Goal: Task Accomplishment & Management: Manage account settings

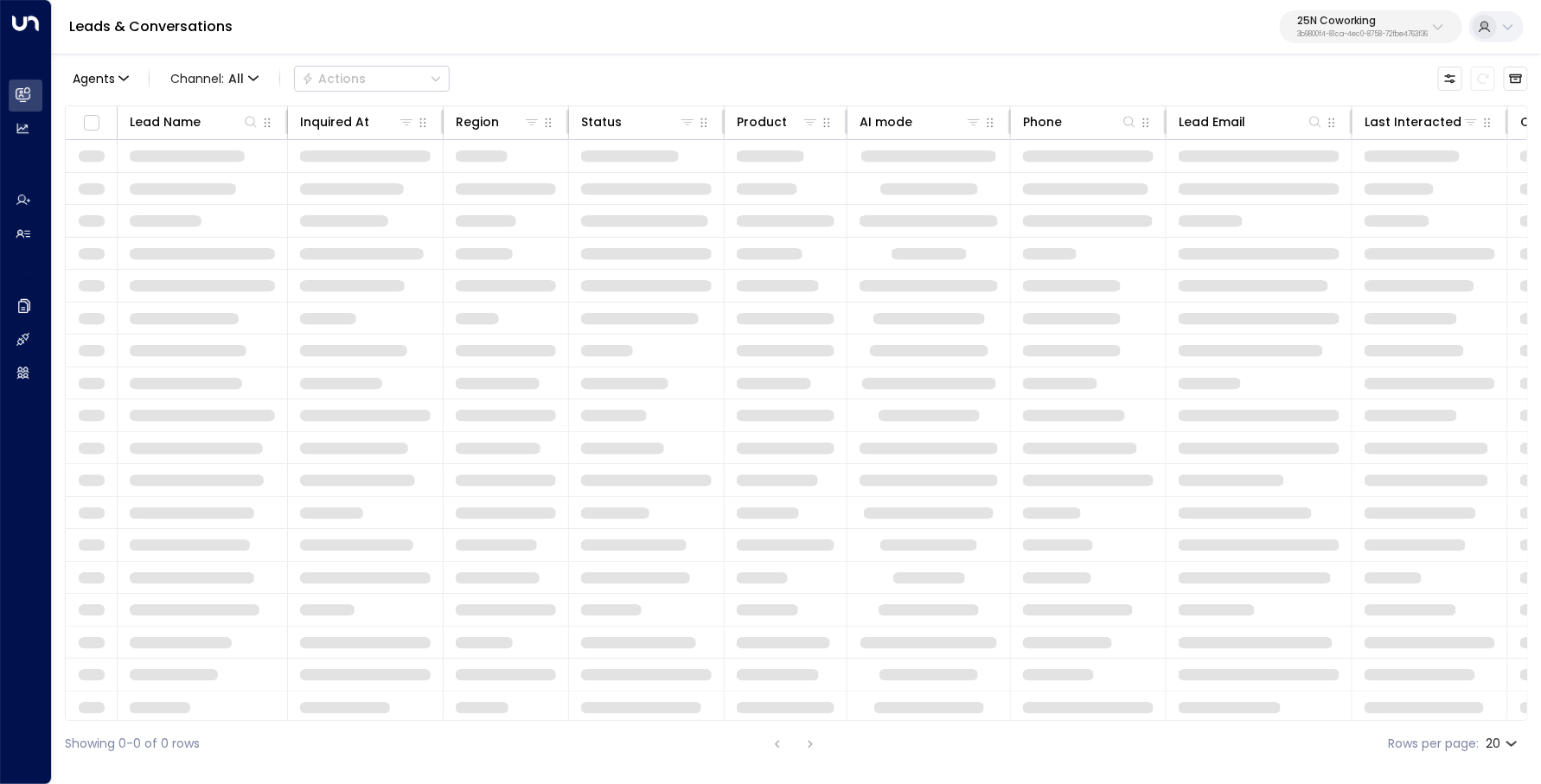
click at [1354, 27] on div "25N Coworking 3b9800f4-81ca-4ec0-8758-72fbe4763f36" at bounding box center [1361, 26] width 130 height 23
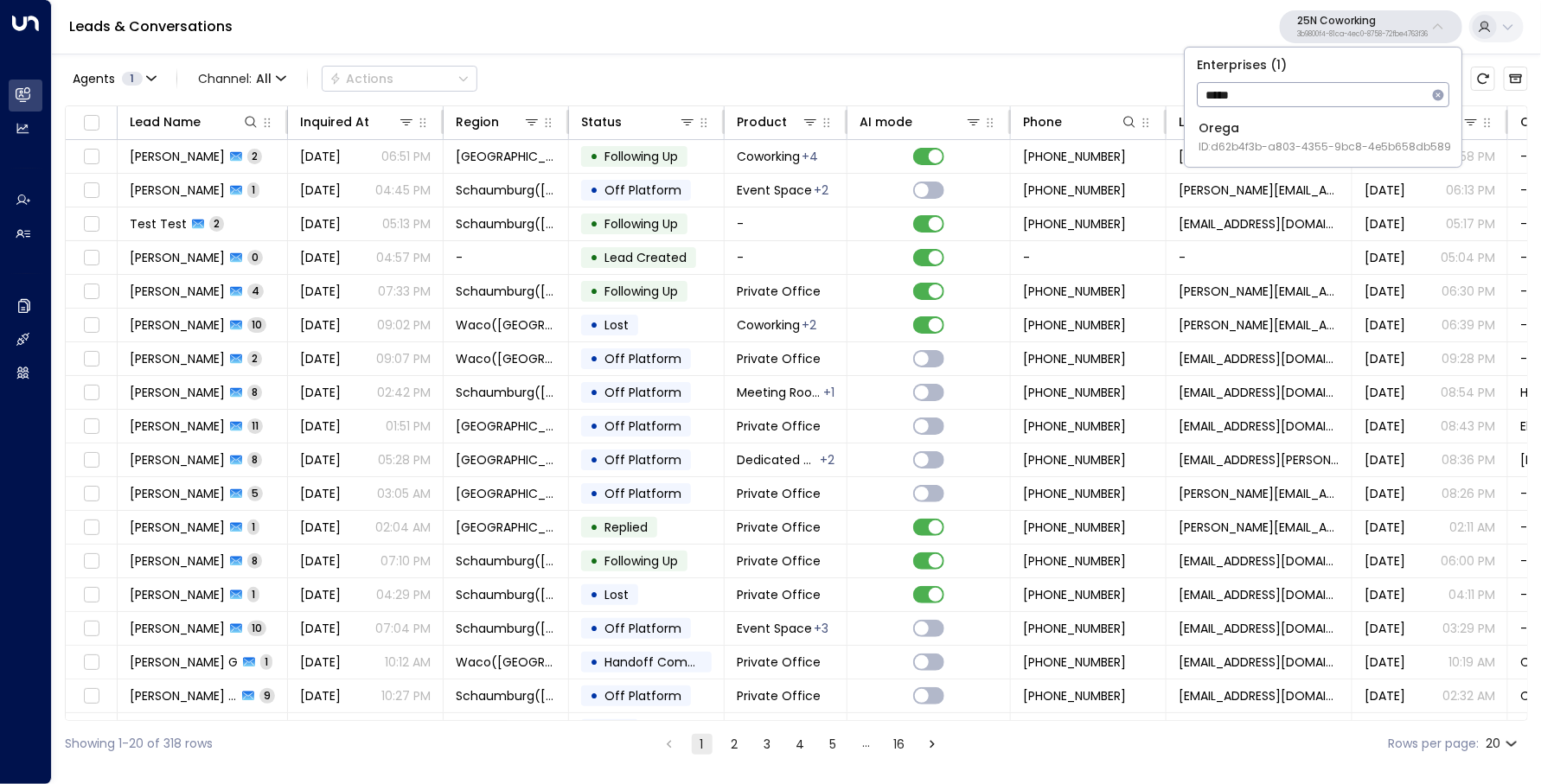
type input "*****"
click at [1259, 121] on div "Orega ID: d62b4f3b-a803-4355-9bc8-4e5b658db589" at bounding box center [1324, 137] width 253 height 36
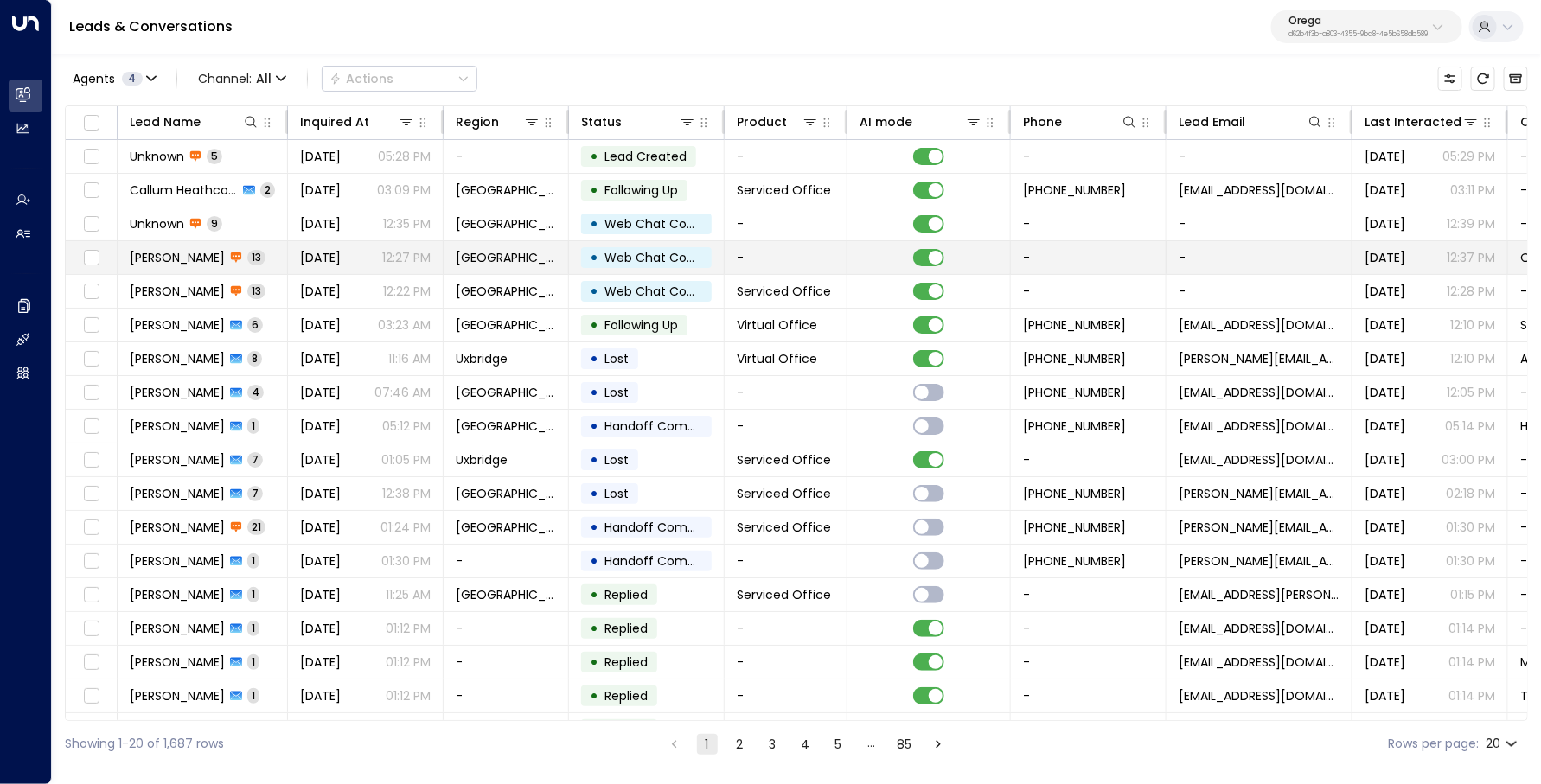
click at [284, 268] on td "[PERSON_NAME] 13" at bounding box center [202, 258] width 171 height 33
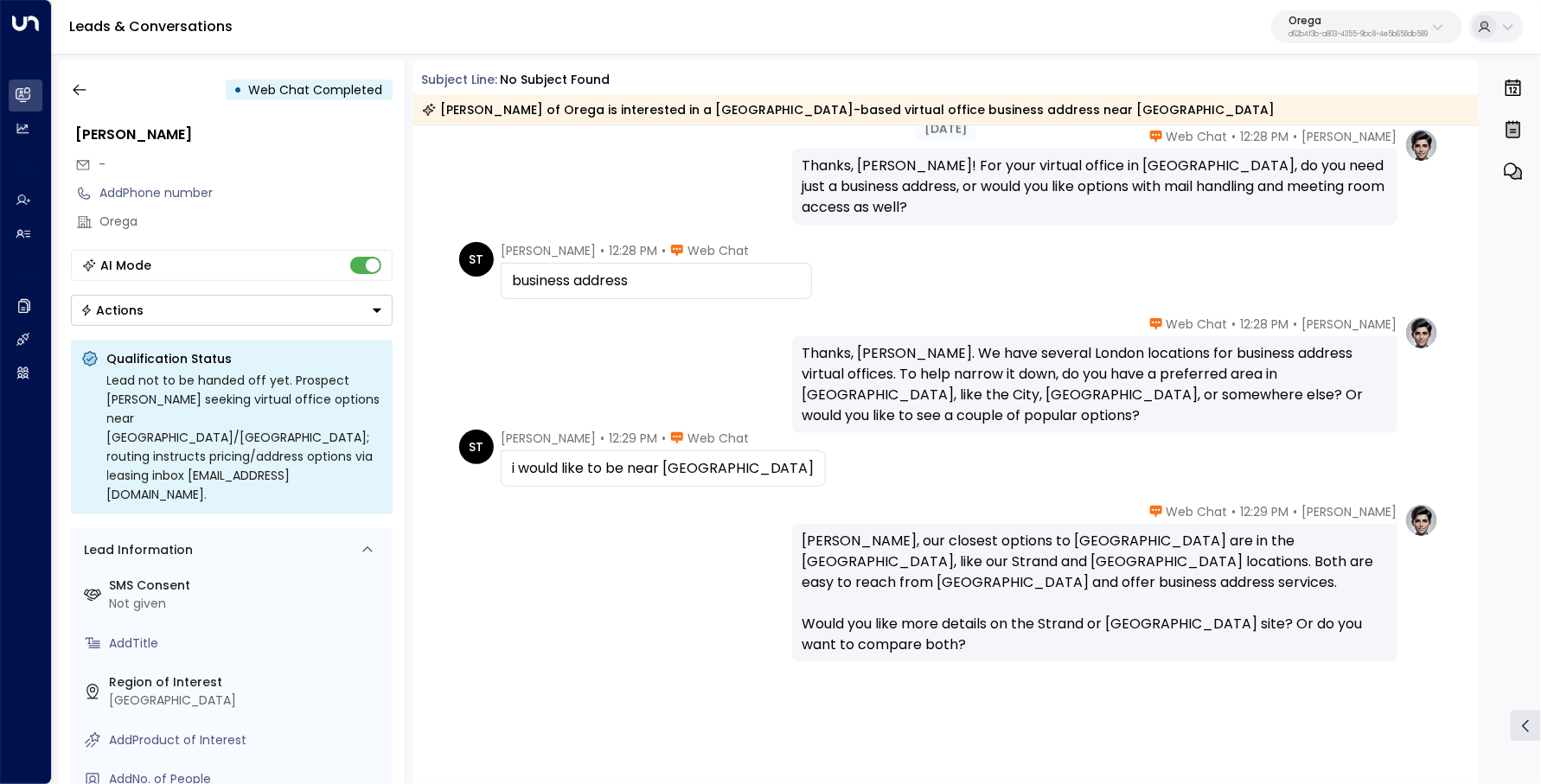
scroll to position [783, 0]
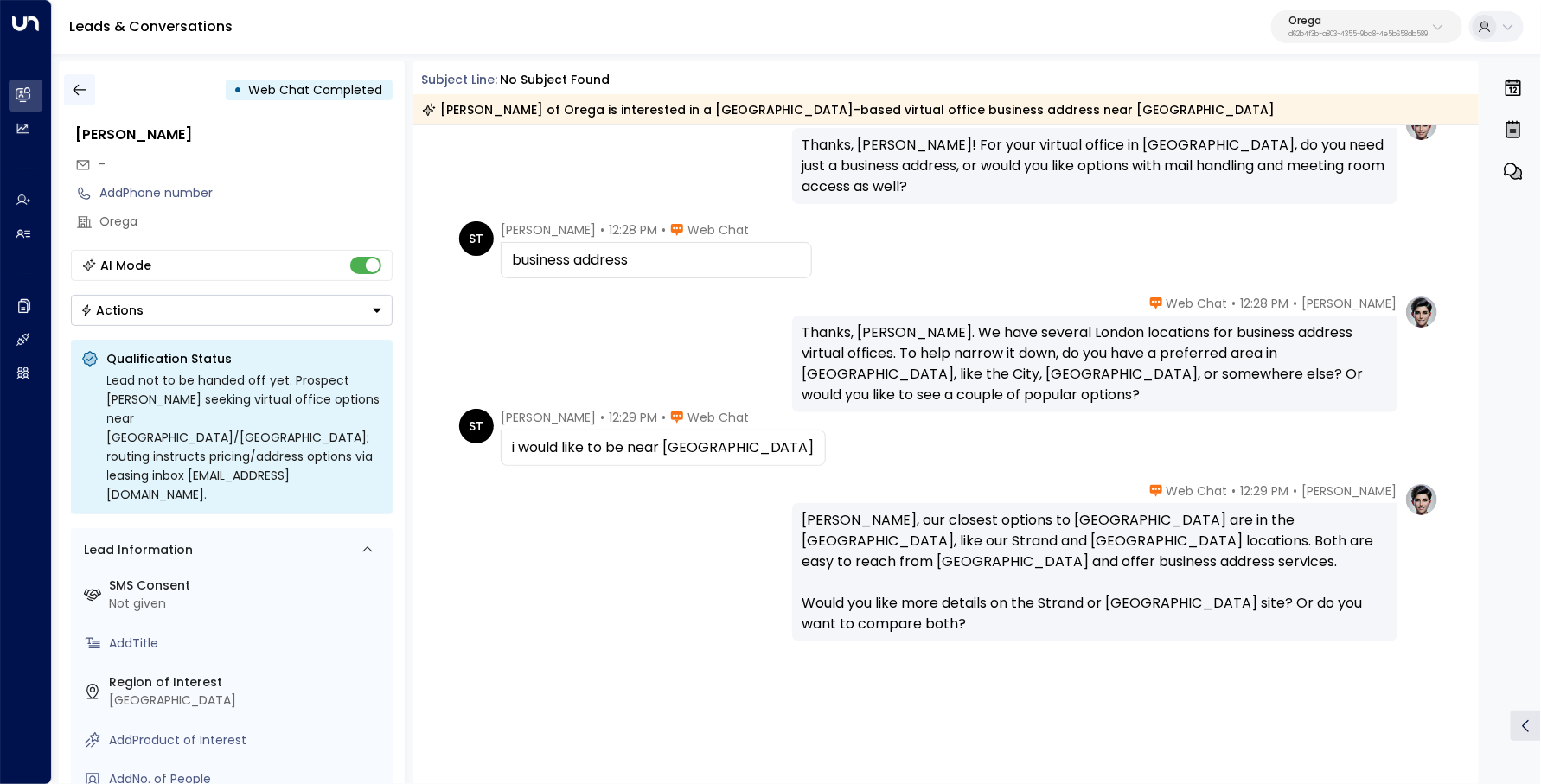
click at [78, 91] on icon "button" at bounding box center [79, 89] width 17 height 17
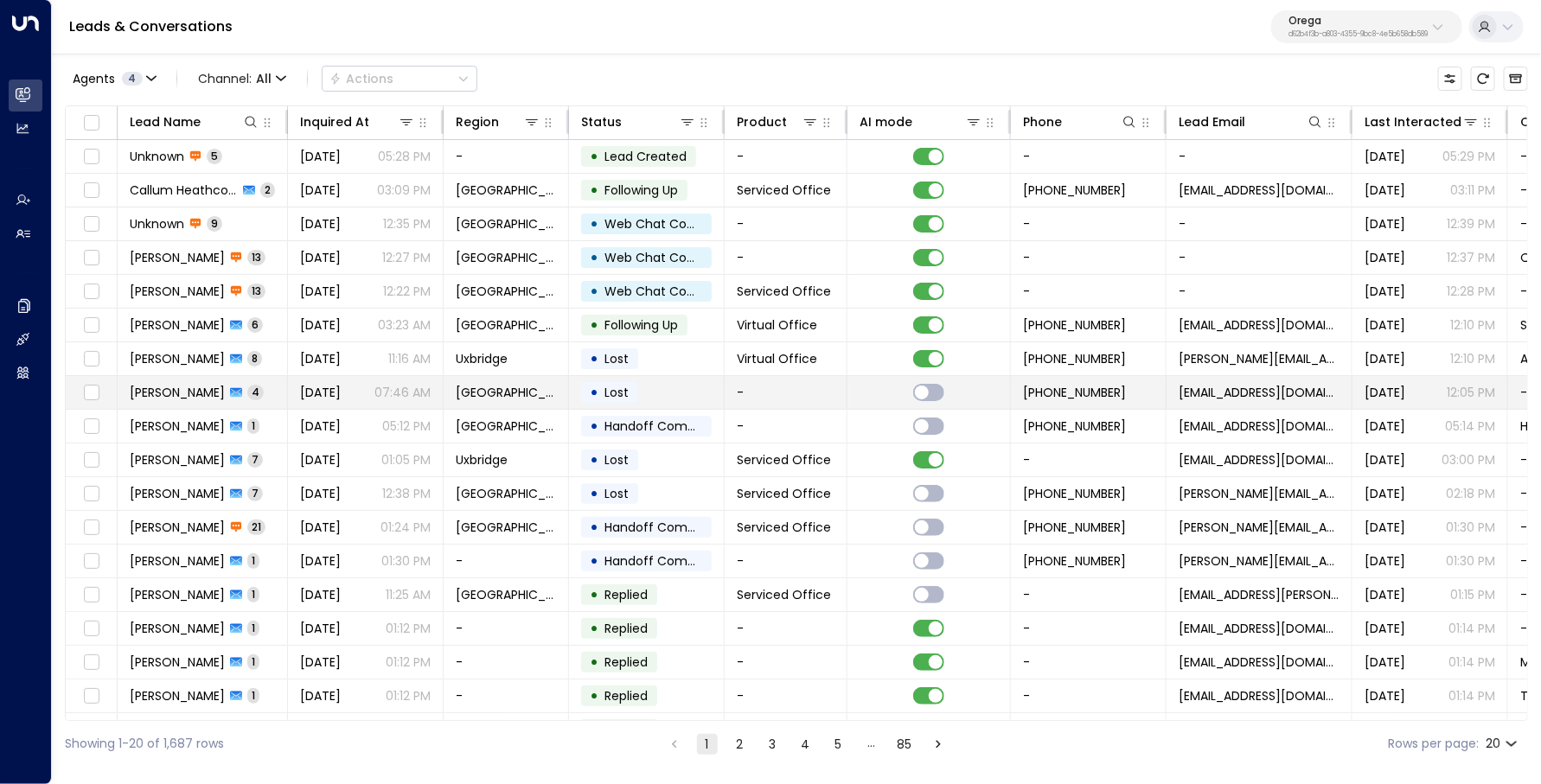
scroll to position [91, 0]
